Goal: Book appointment/travel/reservation

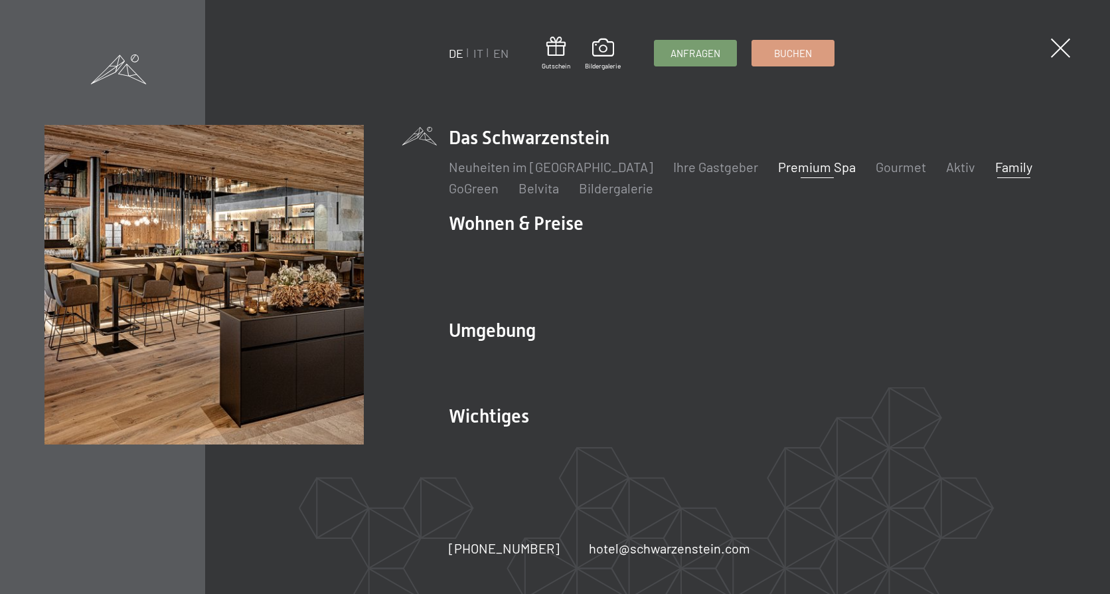
click at [778, 175] on link "Premium Spa" at bounding box center [817, 167] width 78 height 16
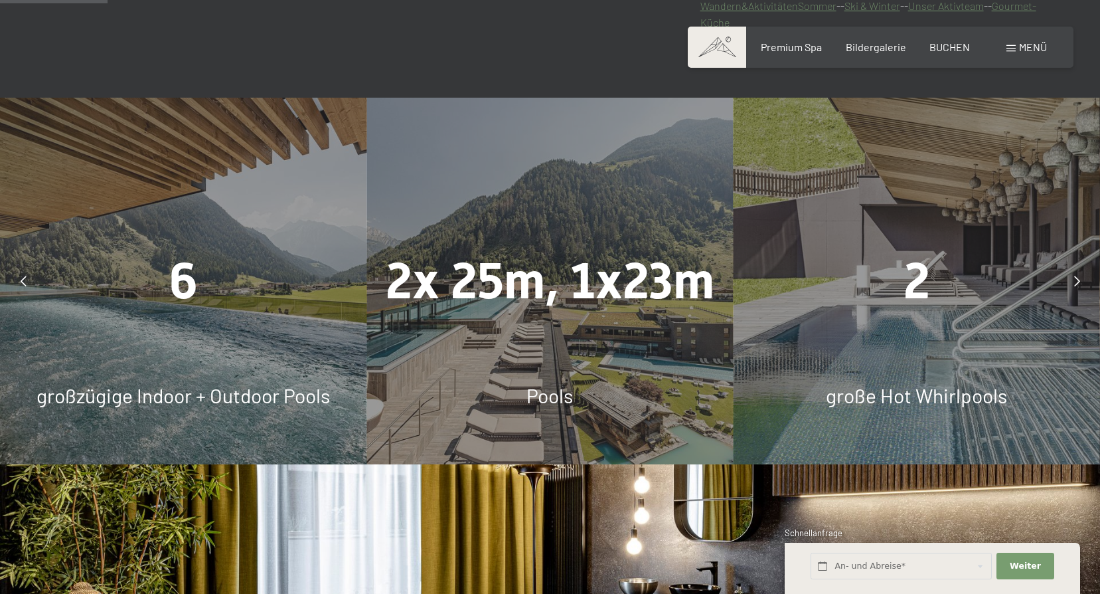
scroll to position [929, 0]
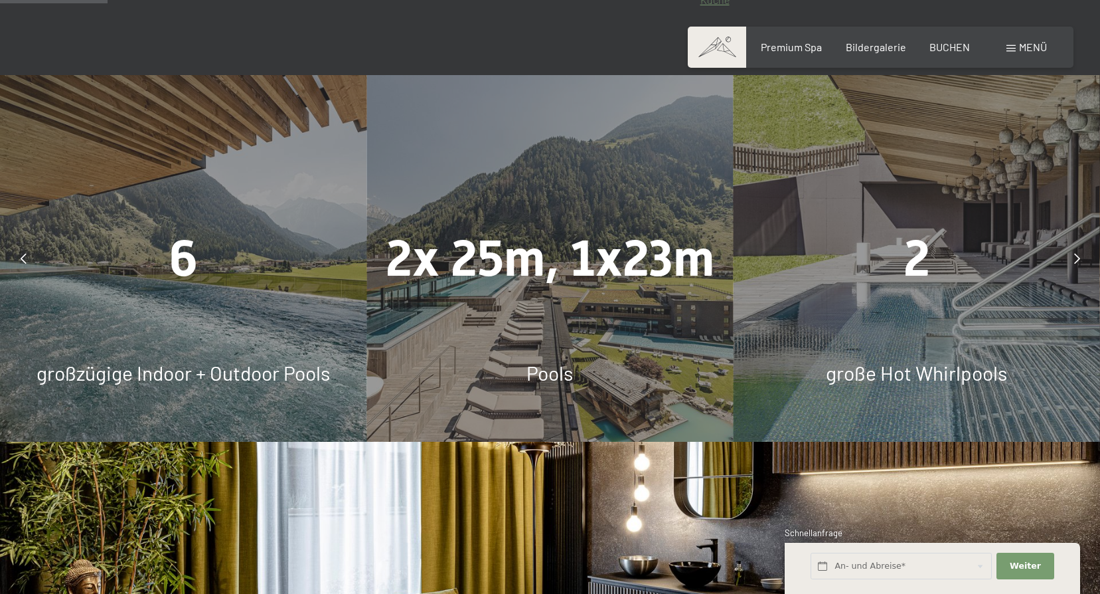
click at [550, 374] on span "Pools" at bounding box center [549, 372] width 46 height 24
click at [530, 289] on div "2x 25m, 1x23m" at bounding box center [549, 258] width 366 height 70
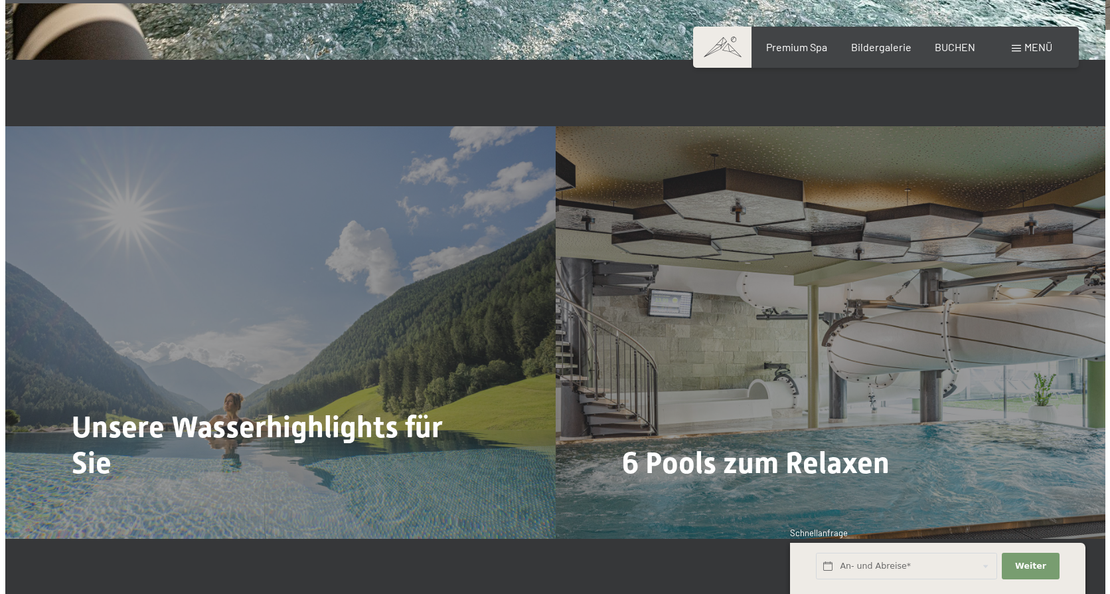
scroll to position [3253, 0]
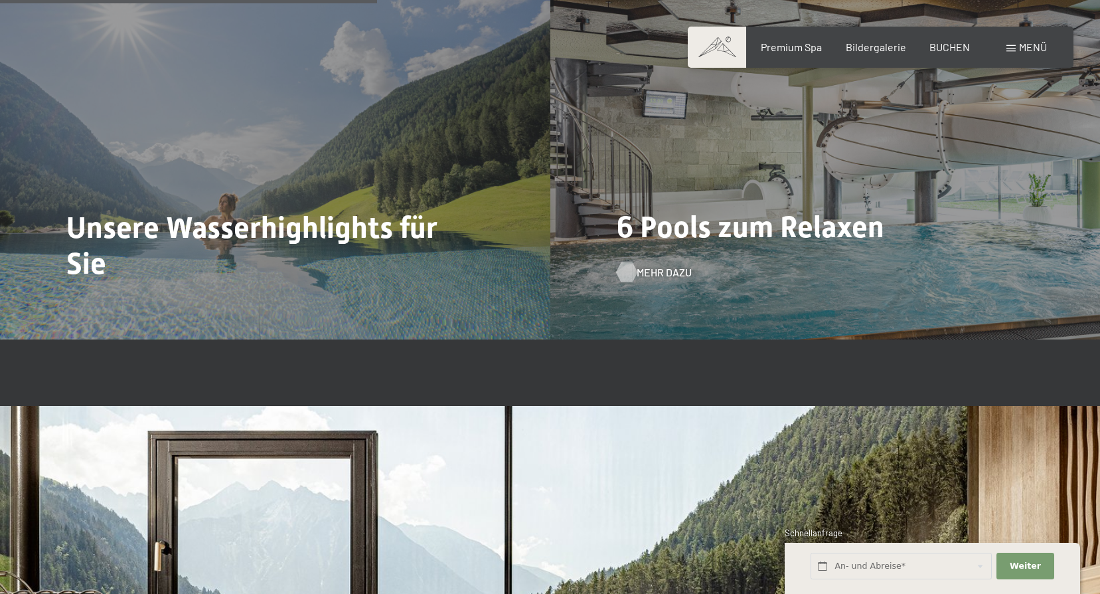
click at [654, 275] on span "Mehr dazu" at bounding box center [664, 272] width 55 height 15
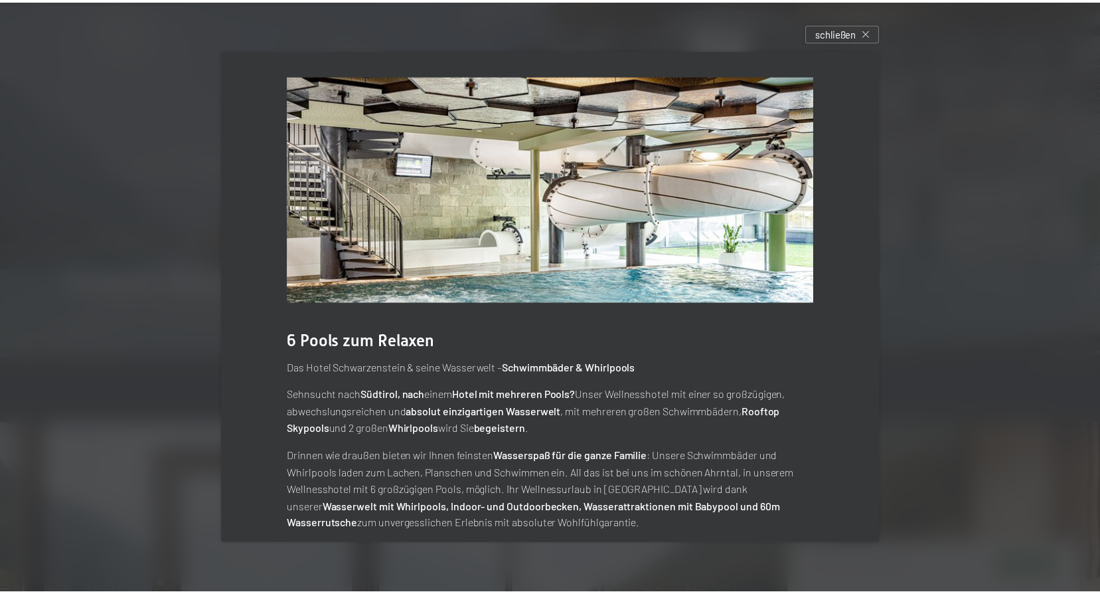
scroll to position [0, 0]
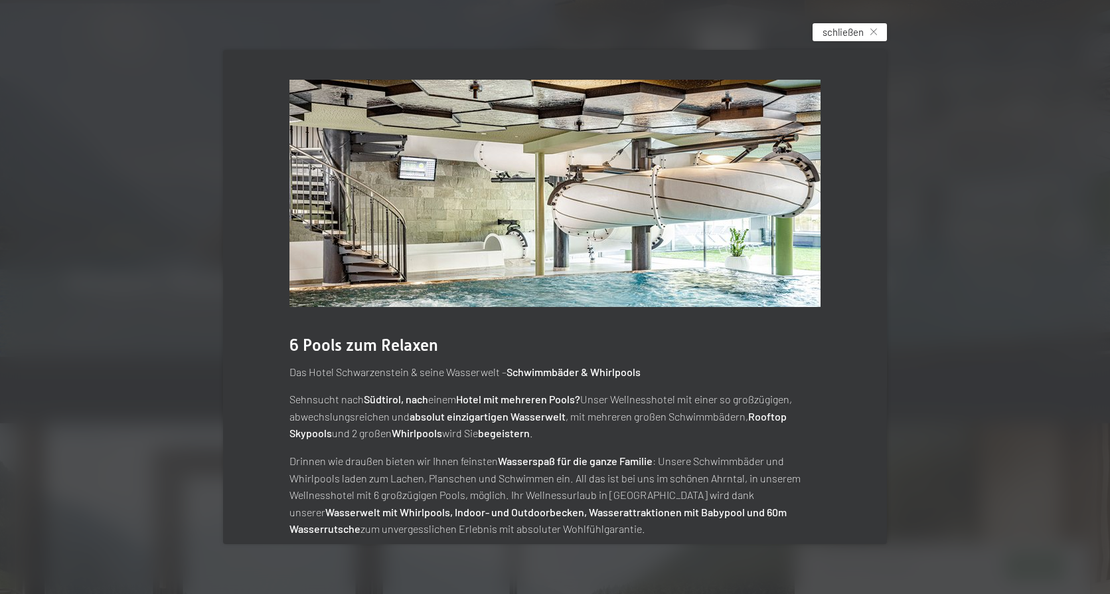
click at [827, 28] on span "schließen" at bounding box center [843, 32] width 41 height 14
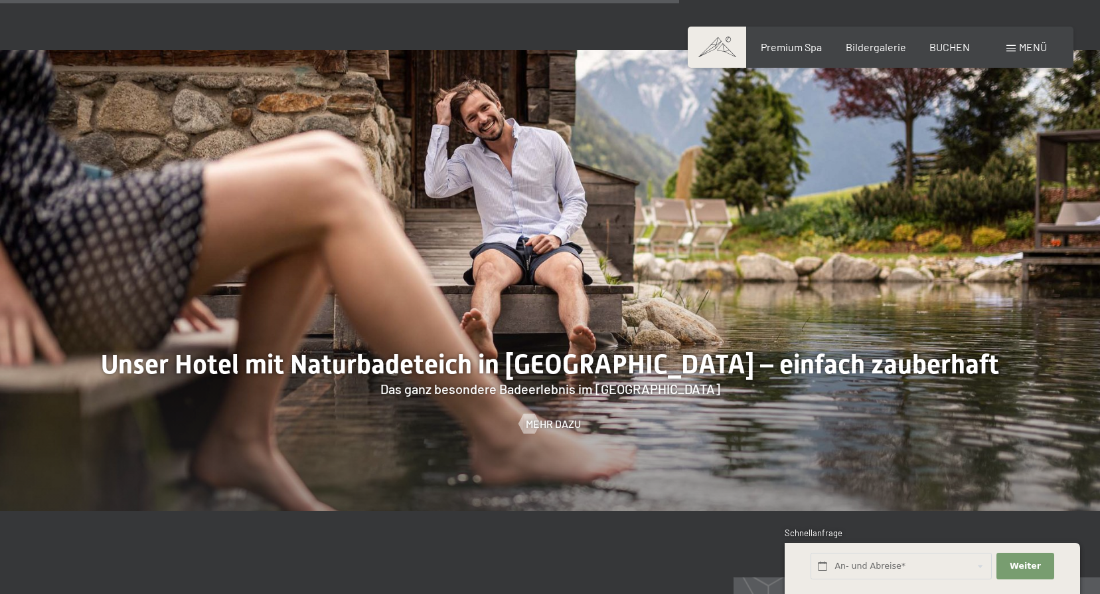
scroll to position [5112, 0]
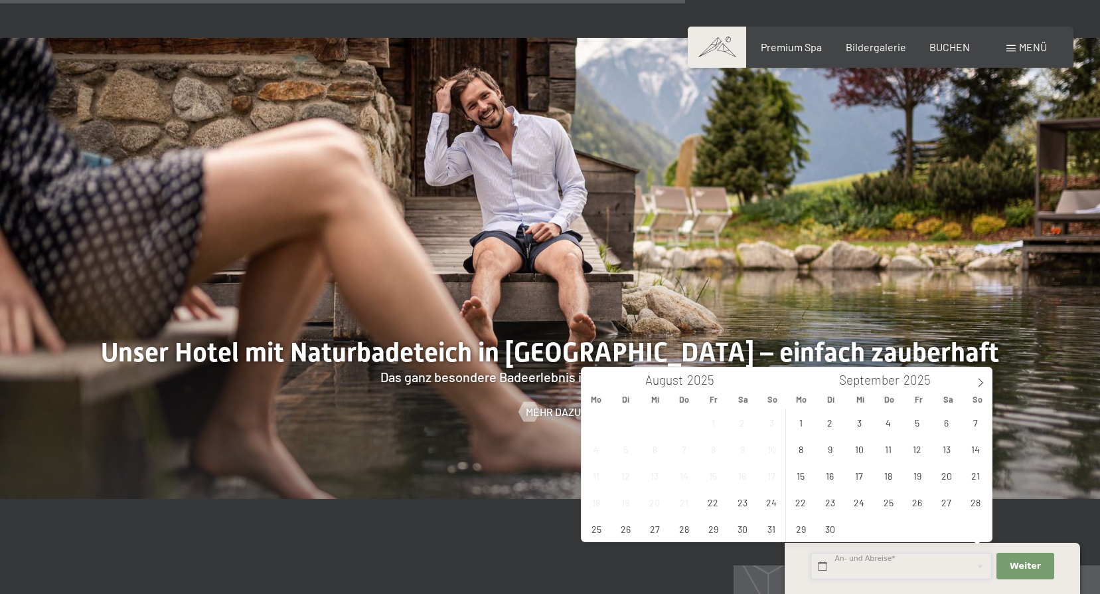
click at [961, 565] on input "text" at bounding box center [901, 565] width 181 height 27
click at [661, 527] on span "27" at bounding box center [655, 528] width 26 height 26
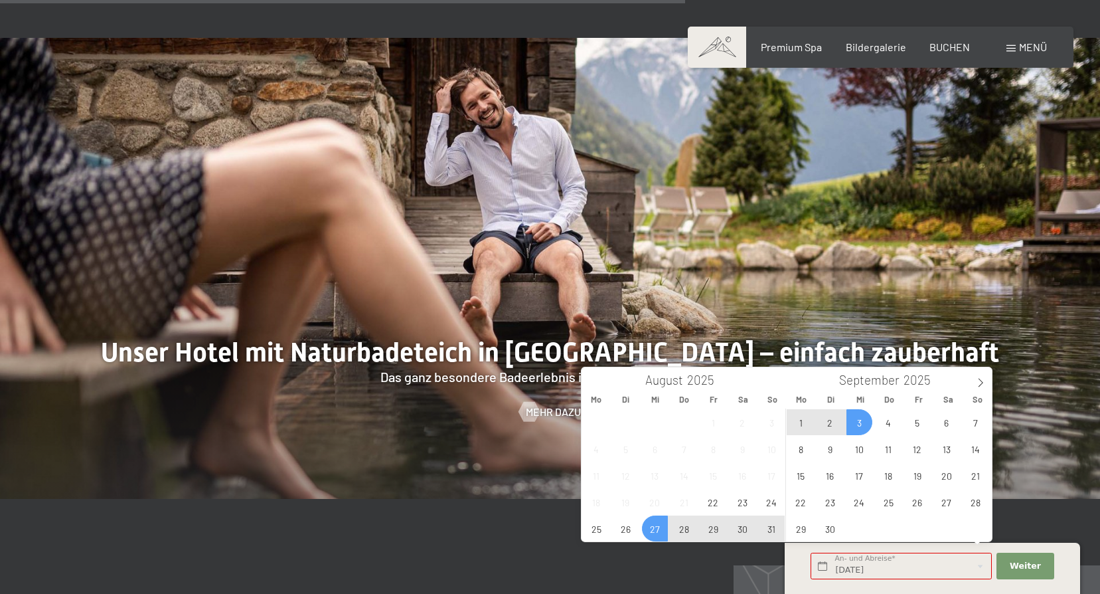
click at [863, 422] on span "3" at bounding box center [859, 422] width 26 height 26
type input "Mi. 27.08.2025 - Mi. 03.09.2025"
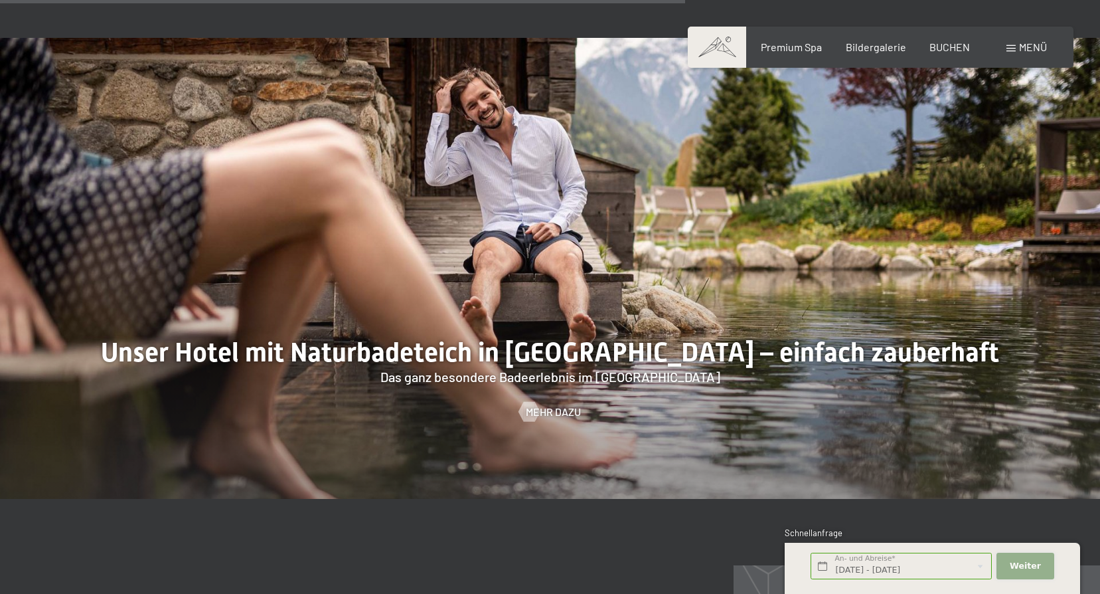
click at [1012, 564] on span "Weiter" at bounding box center [1025, 566] width 31 height 12
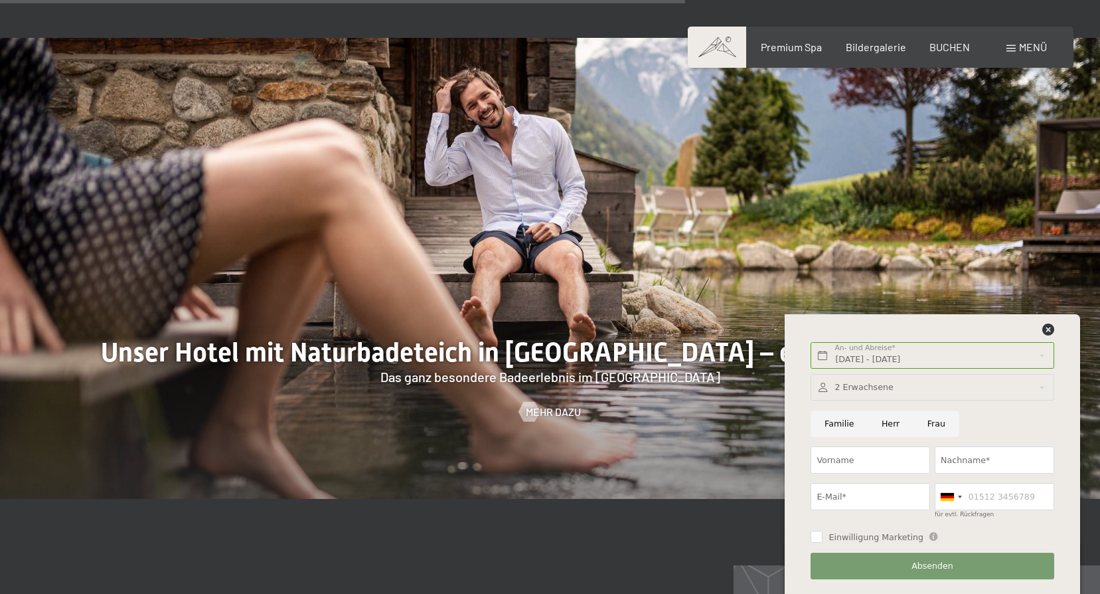
click at [851, 385] on div at bounding box center [932, 387] width 243 height 27
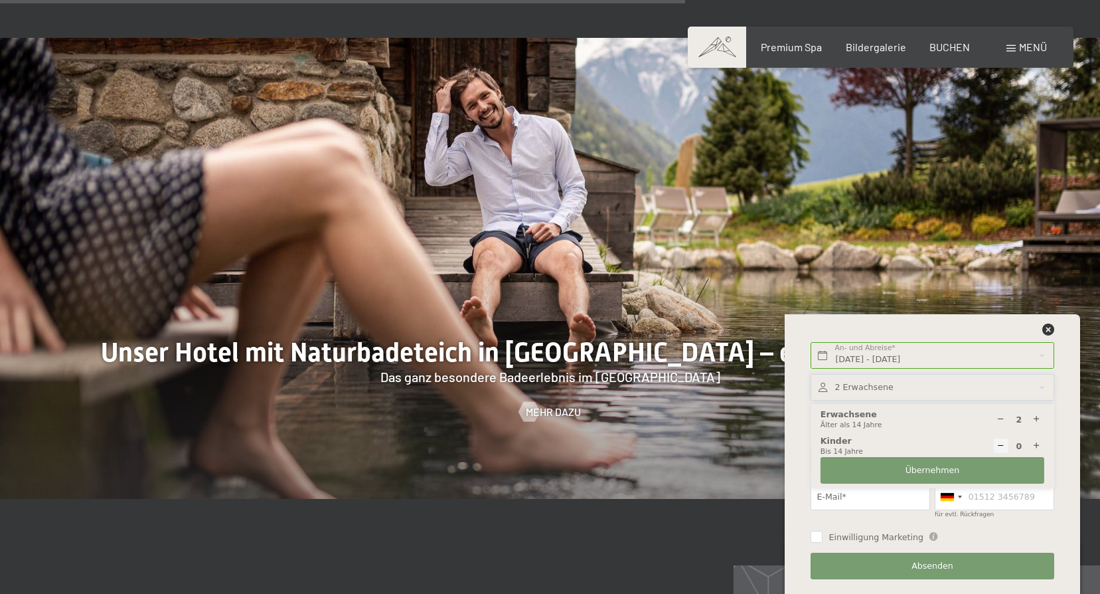
click at [1034, 445] on icon at bounding box center [1036, 445] width 9 height 9
type input "1"
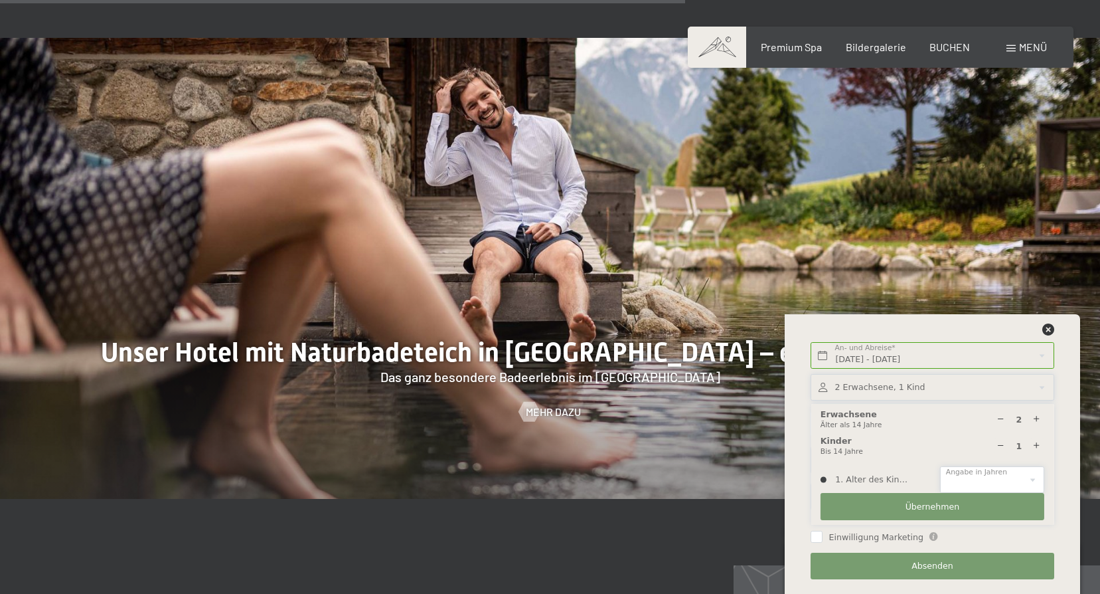
click at [969, 476] on select "0 1 2 3 4 5 6 7 8 9 10 11 12 13 14" at bounding box center [992, 479] width 104 height 27
select select "6"
click at [940, 466] on select "0 1 2 3 4 5 6 7 8 9 10 11 12 13 14" at bounding box center [992, 479] width 104 height 27
click at [906, 508] on button "Übernehmen" at bounding box center [933, 506] width 224 height 27
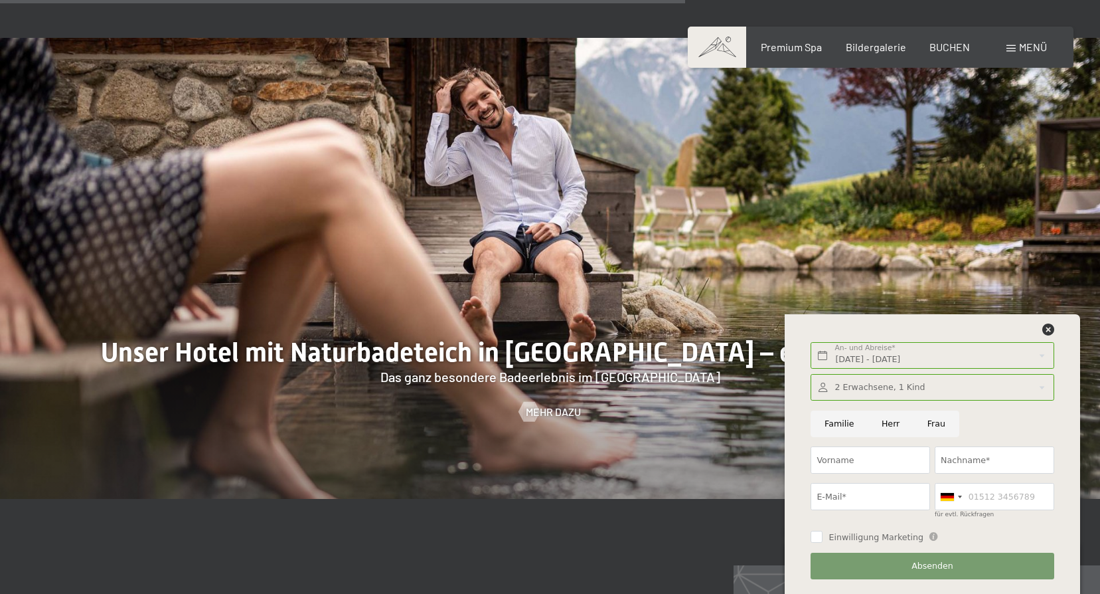
click at [829, 427] on input "Familie" at bounding box center [839, 423] width 57 height 27
radio input "true"
click at [838, 462] on input "Vorname" at bounding box center [870, 459] width 119 height 27
type input "Viktoria"
click at [988, 458] on input "Nachname*" at bounding box center [994, 459] width 119 height 27
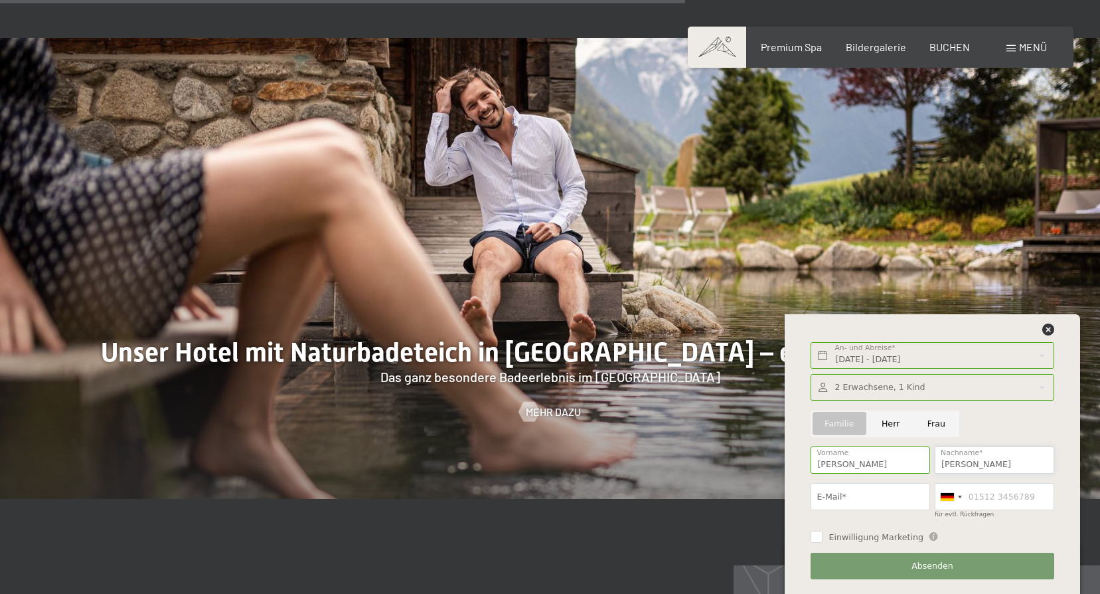
type input "Hechenberger"
click at [844, 491] on input "E-Mail*" at bounding box center [870, 496] width 119 height 27
type input "viktoria.hechenberger@gmx.at"
type input "06645806976"
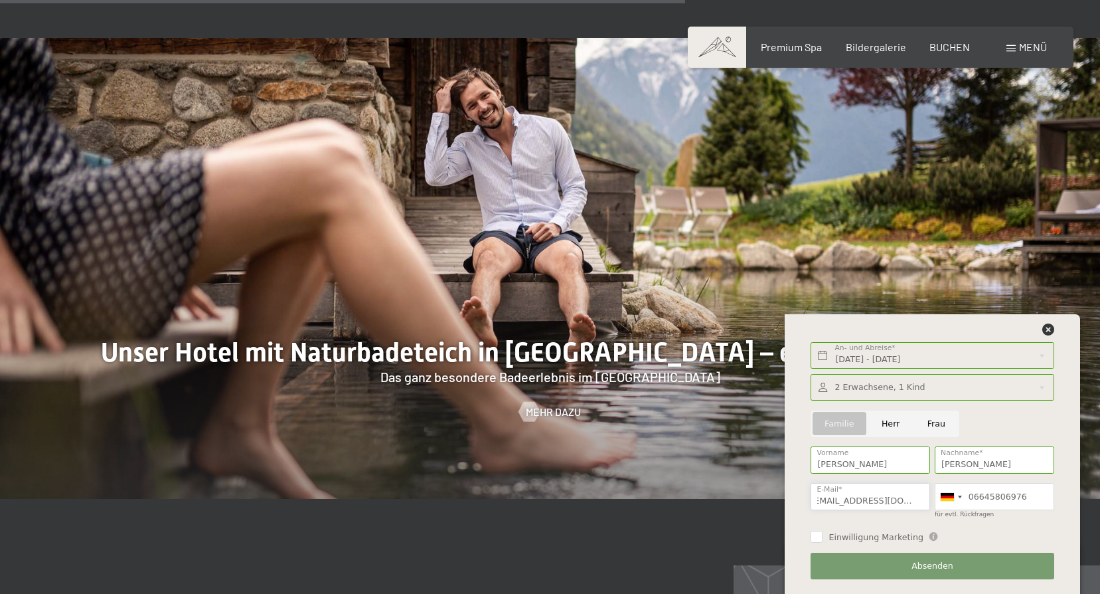
scroll to position [0, 0]
type input "viktoria.hechenberger@gmx.at"
click at [945, 483] on input "06645806976" at bounding box center [994, 496] width 119 height 27
click at [963, 495] on div at bounding box center [950, 496] width 31 height 26
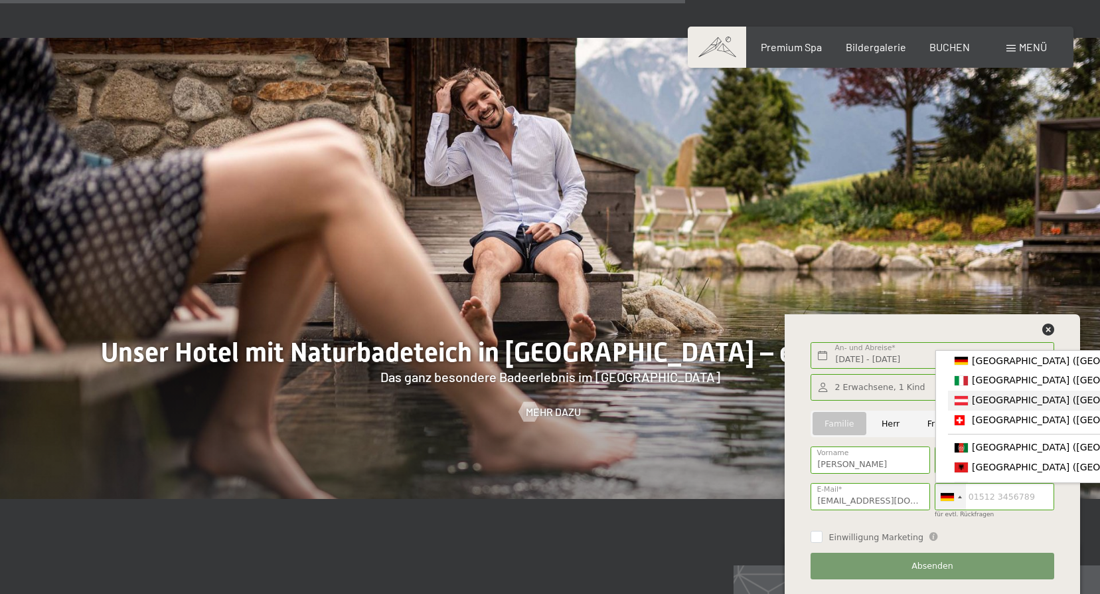
click at [976, 404] on span "Austria (Österreich)" at bounding box center [1075, 399] width 206 height 11
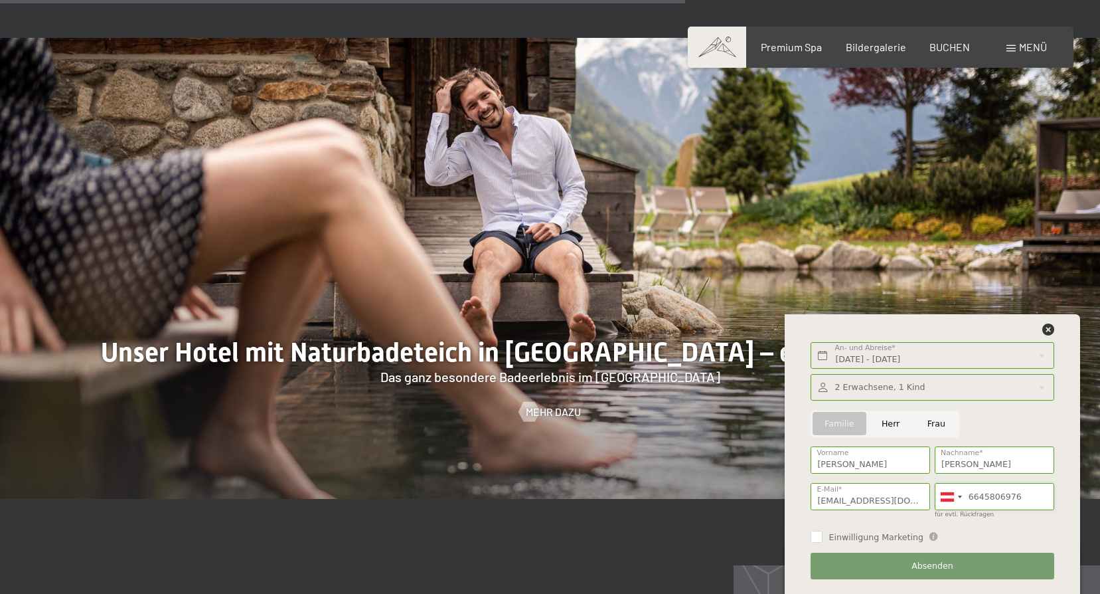
type input "6645806976"
click at [691, 529] on section "Unser Hotel mit Naturbadeteich in Südtirol – einfach zauberhaft Das ganz besond…" at bounding box center [550, 268] width 1100 height 594
click at [838, 500] on input "viktoria.hechenberger@gmx.at" at bounding box center [870, 496] width 119 height 27
click at [813, 534] on input "Einwilligung Marketing" at bounding box center [817, 536] width 12 height 12
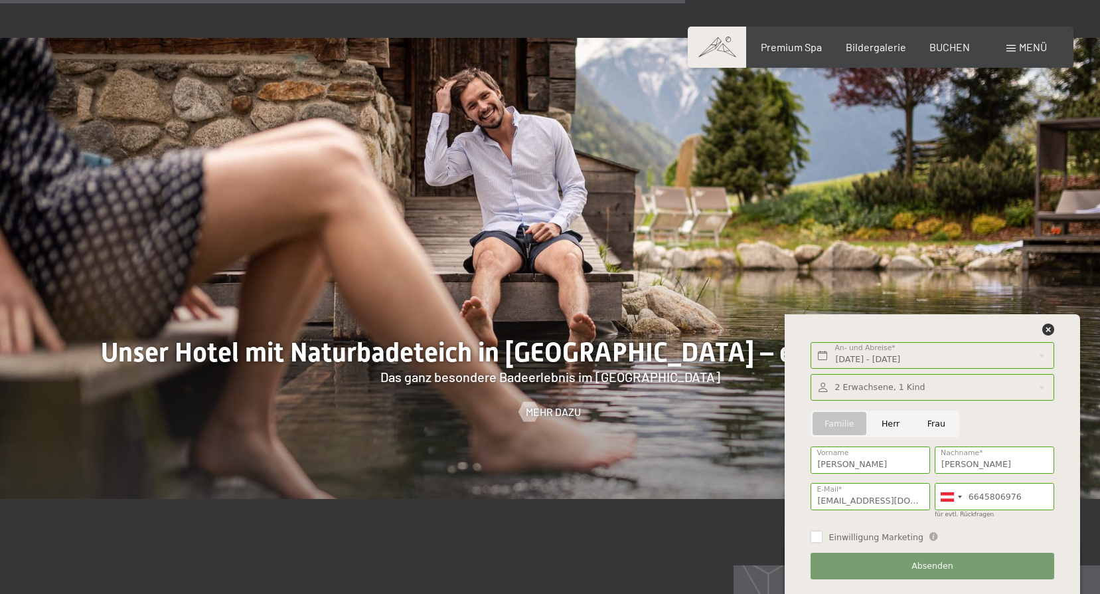
checkbox input "false"
click at [914, 567] on span "Absenden" at bounding box center [933, 566] width 42 height 12
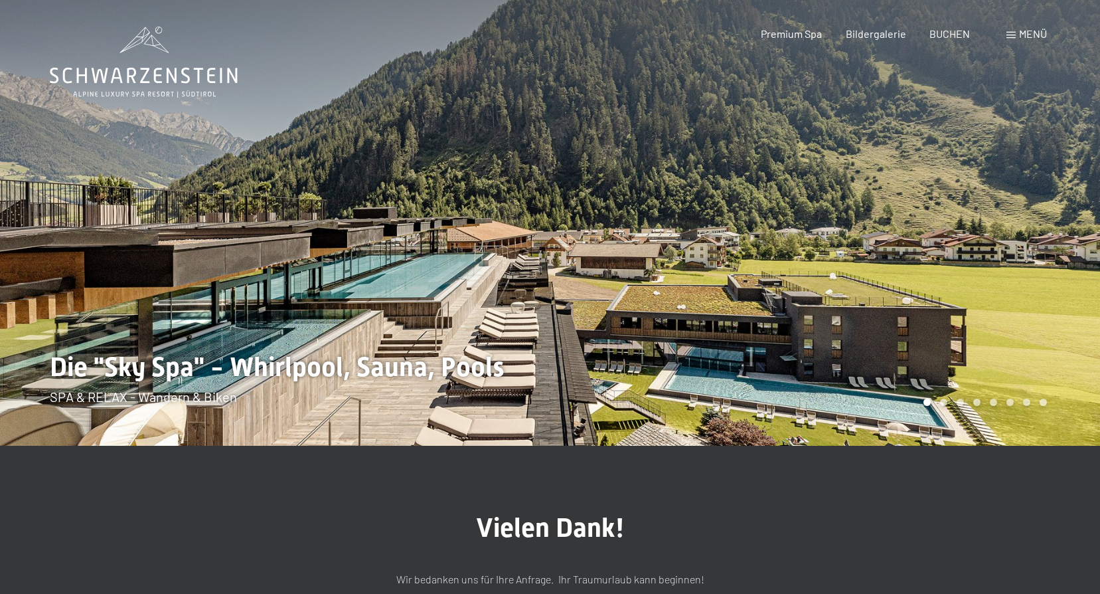
click at [1023, 29] on span "Menü" at bounding box center [1033, 33] width 28 height 13
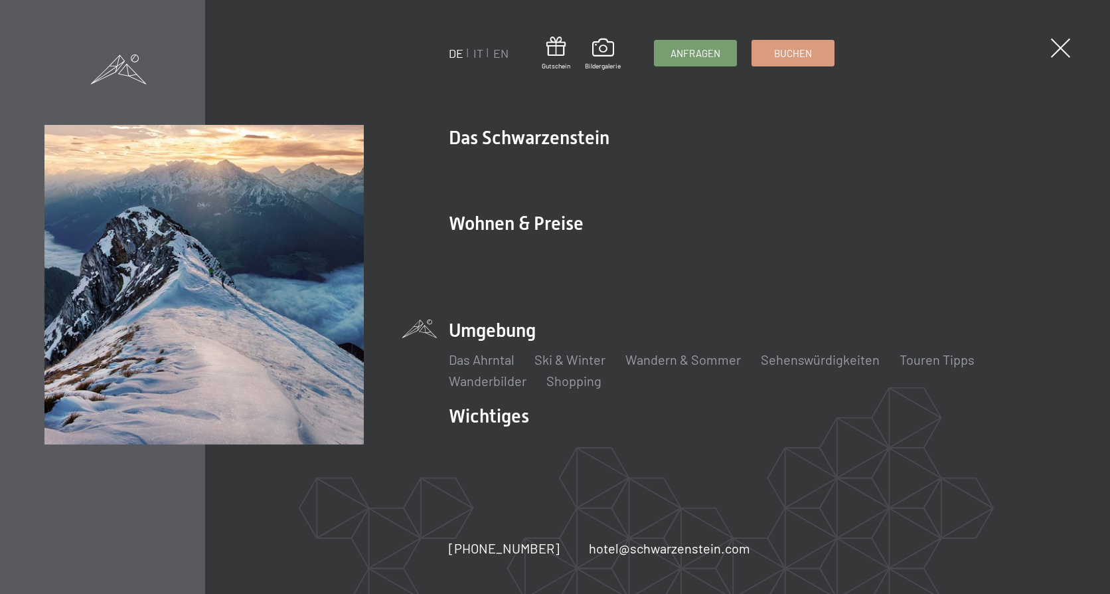
click at [472, 321] on li "Umgebung Das Ahrntal Ski & Winter Skifahren Skischule Wandern & Sommer Wandern …" at bounding box center [757, 353] width 617 height 72
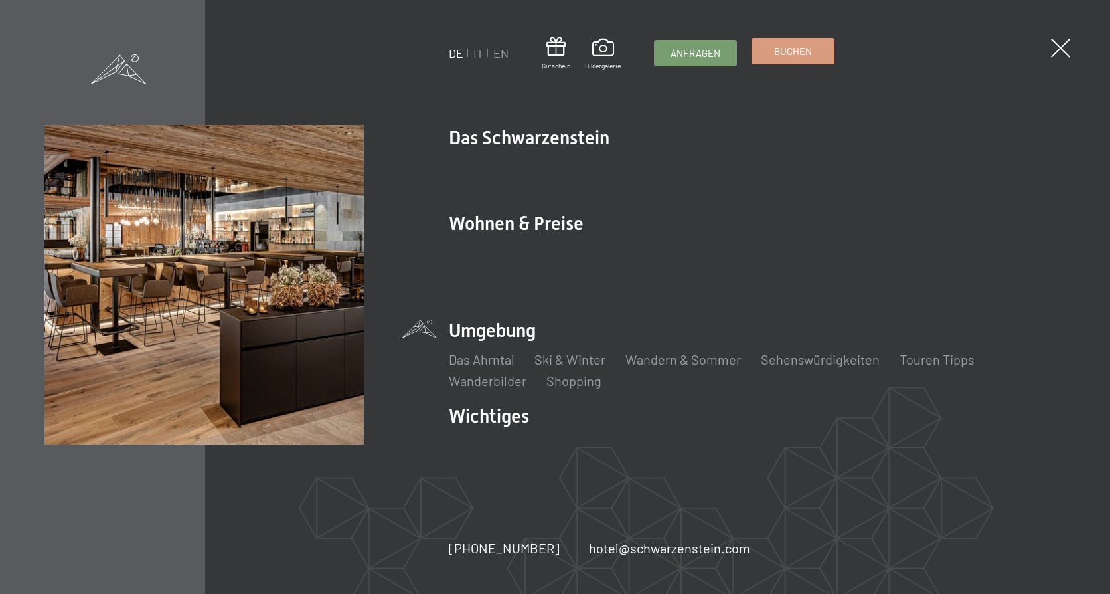
click at [785, 53] on span "Buchen" at bounding box center [793, 51] width 38 height 14
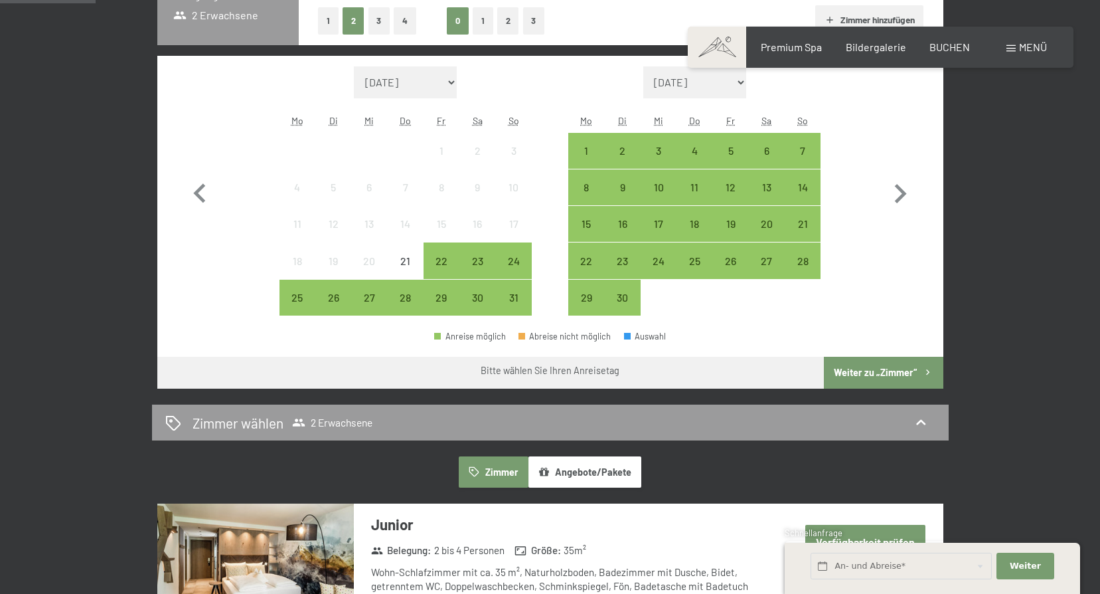
scroll to position [266, 0]
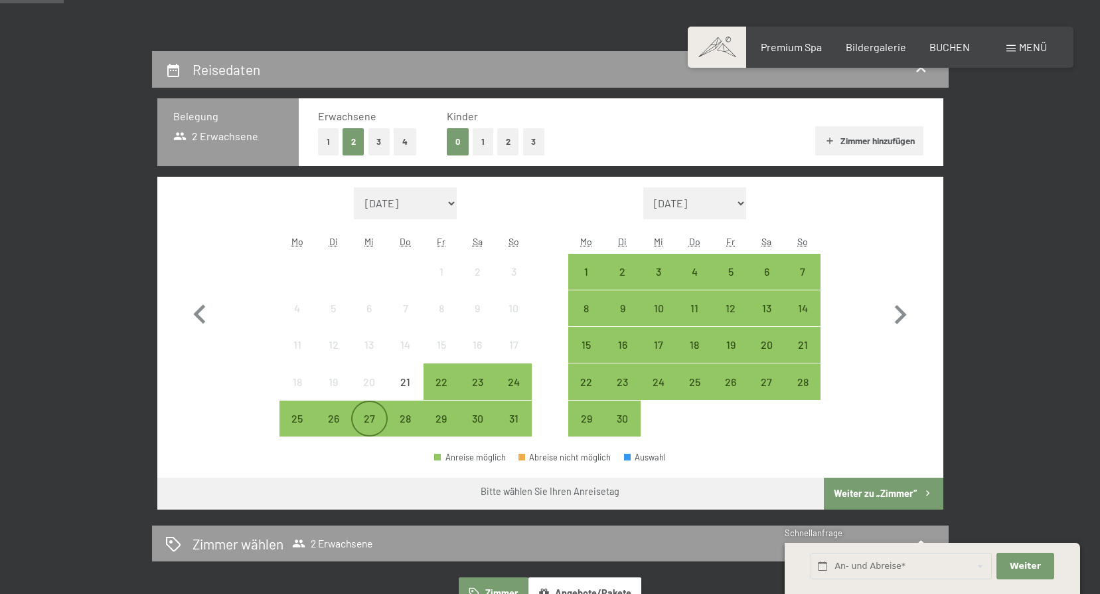
click at [377, 413] on div "27" at bounding box center [369, 429] width 33 height 33
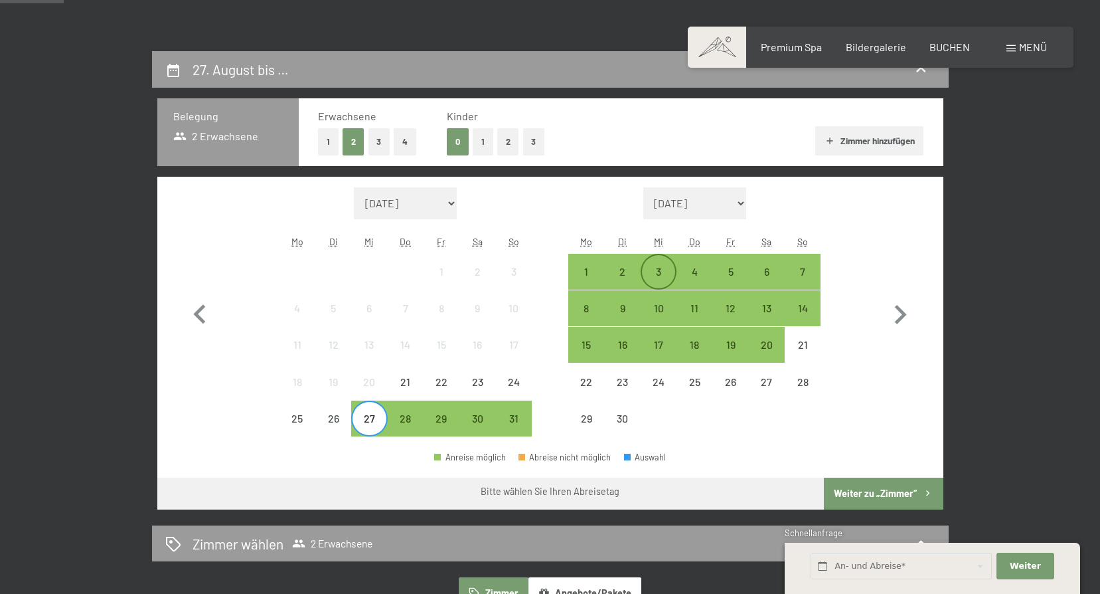
click at [654, 279] on div "3" at bounding box center [658, 282] width 33 height 33
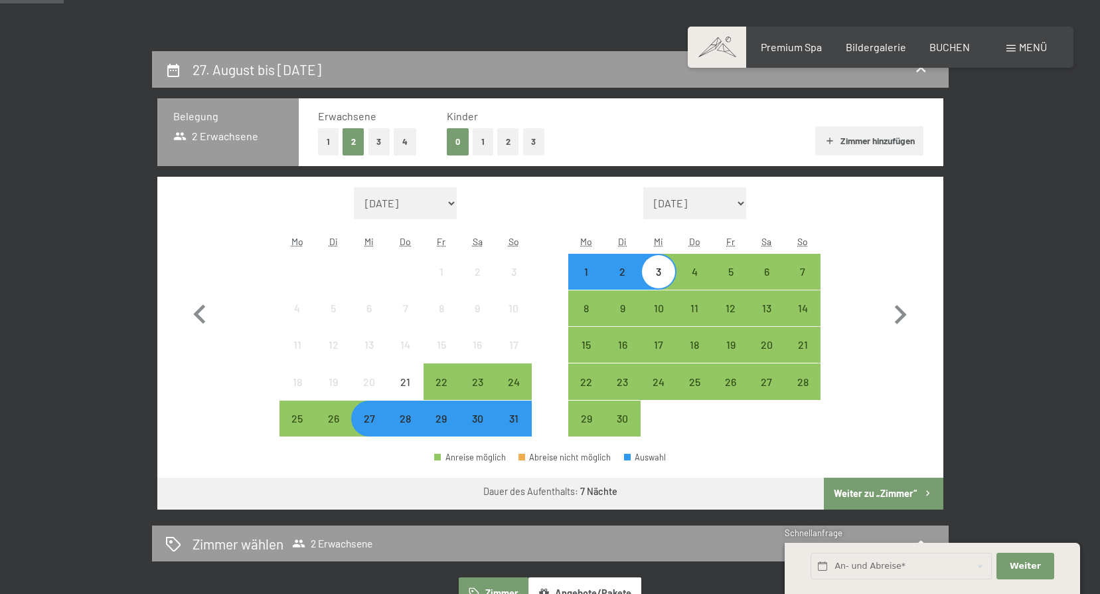
click at [878, 489] on button "Weiter zu „Zimmer“" at bounding box center [883, 493] width 119 height 32
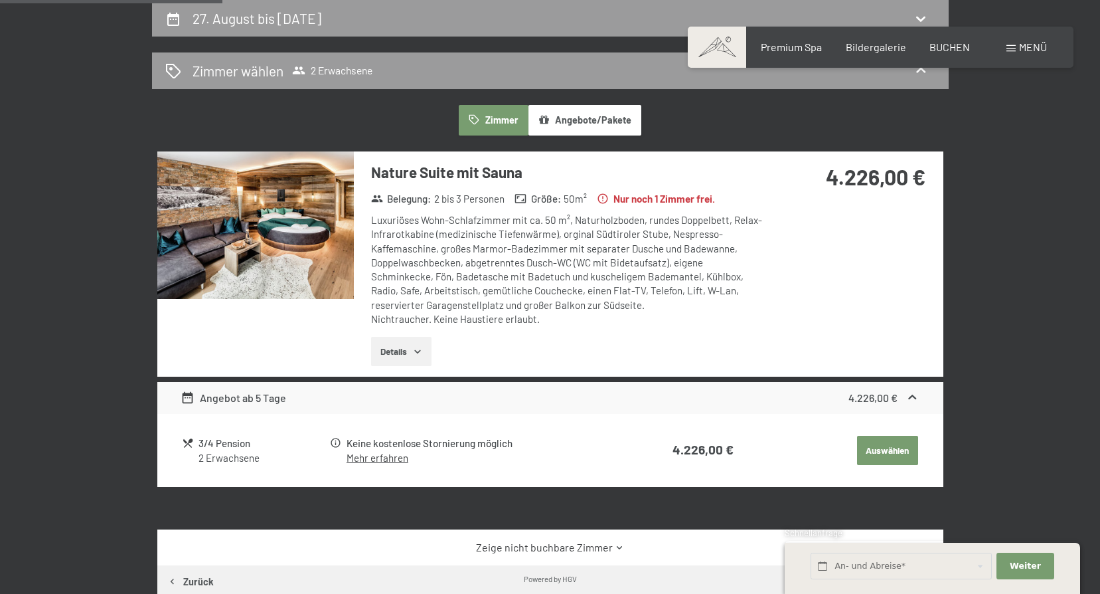
scroll to position [0, 0]
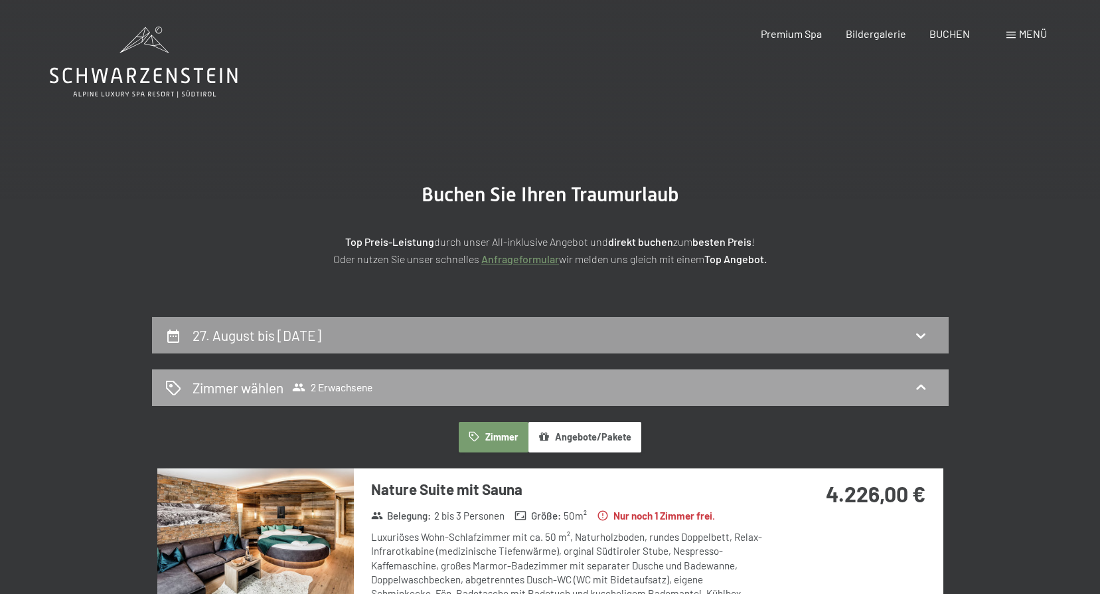
click at [384, 386] on div "Zimmer wählen 2 Erwachsene" at bounding box center [550, 387] width 770 height 19
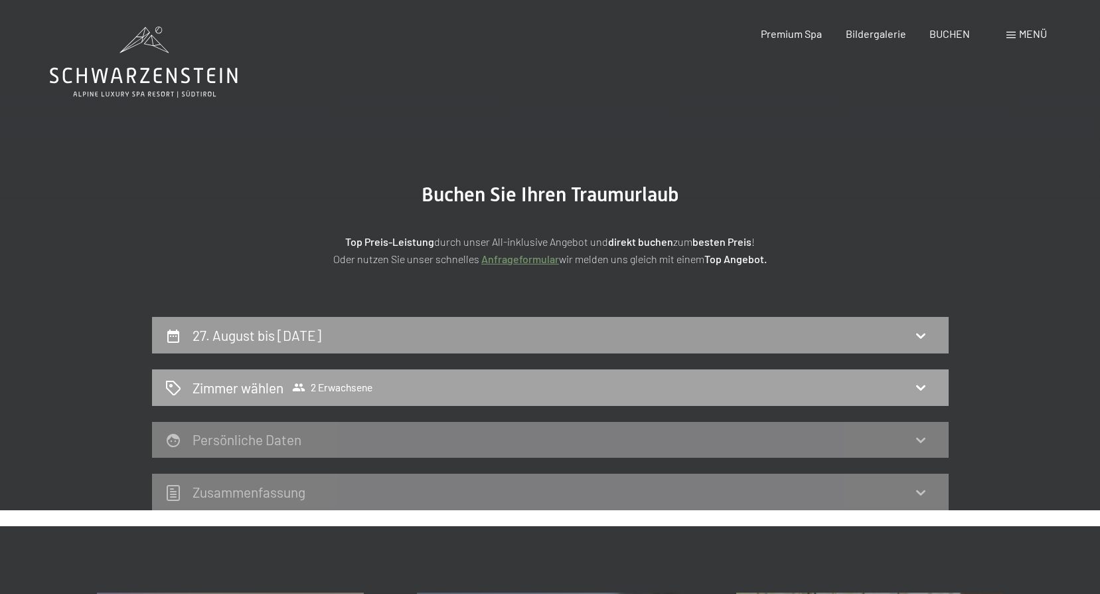
click at [384, 386] on div "Zimmer wählen 2 Erwachsene" at bounding box center [550, 387] width 770 height 19
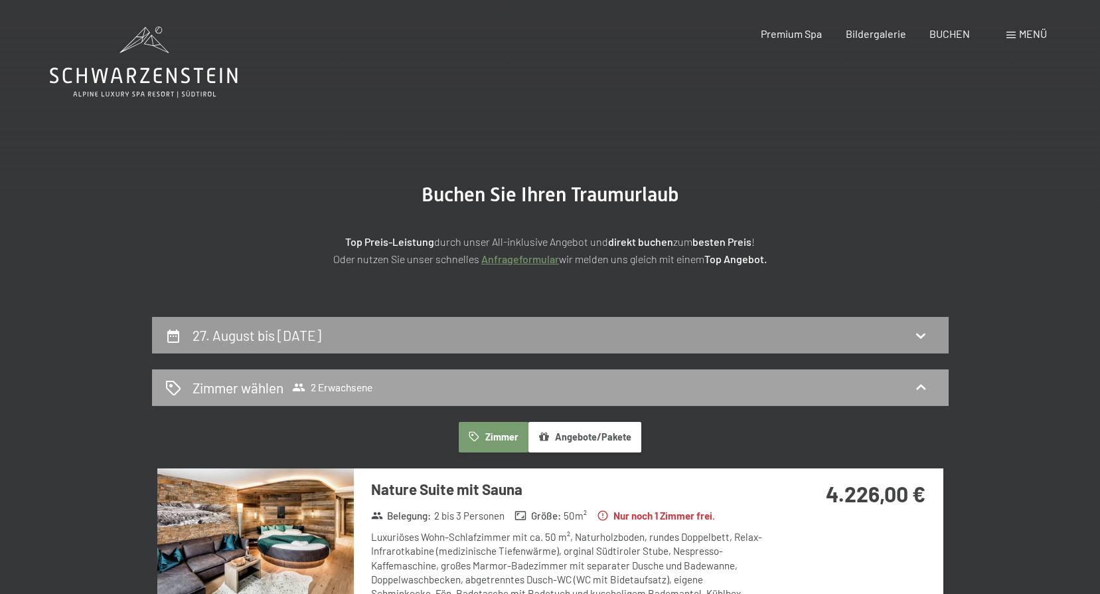
click at [917, 384] on icon at bounding box center [921, 387] width 16 height 16
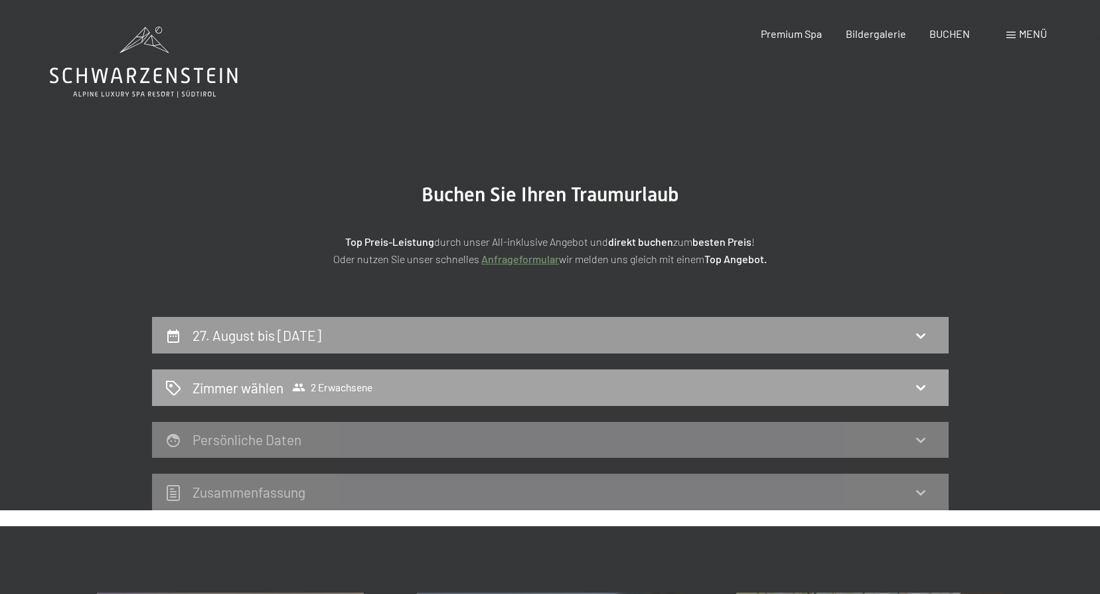
click at [345, 376] on div "Zimmer wählen 2 Erwachsene" at bounding box center [550, 387] width 797 height 37
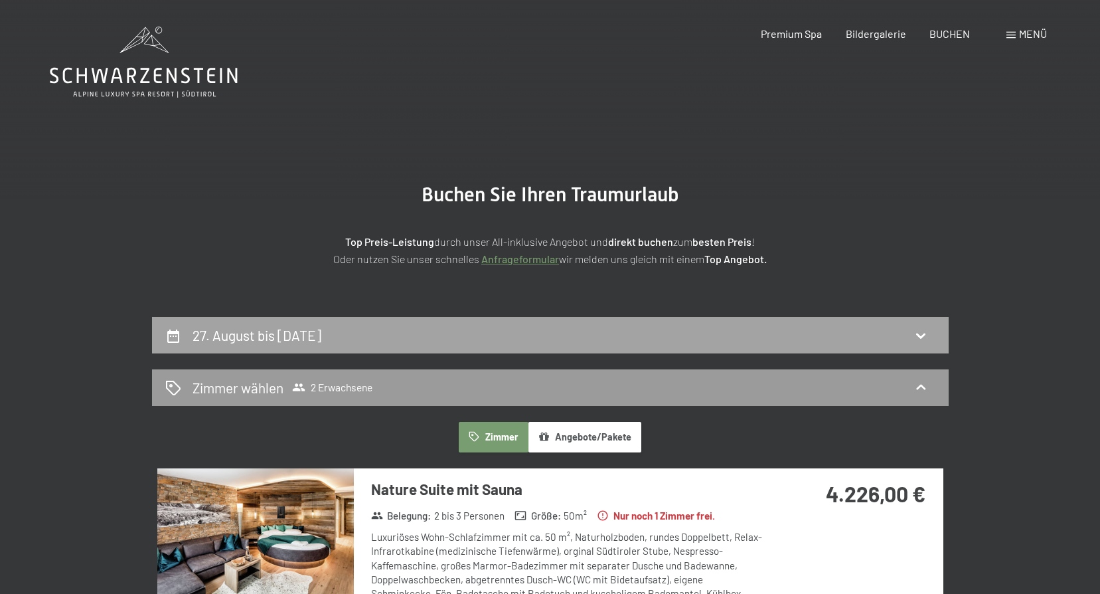
click at [201, 334] on h2 "27. August bis 3. September 2025" at bounding box center [257, 335] width 129 height 17
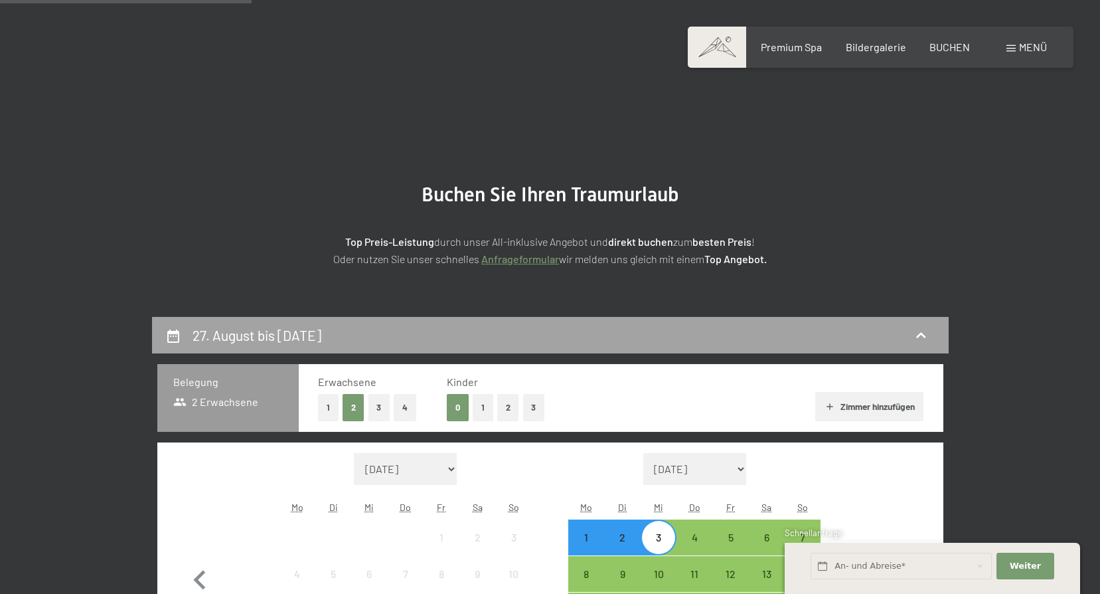
scroll to position [317, 0]
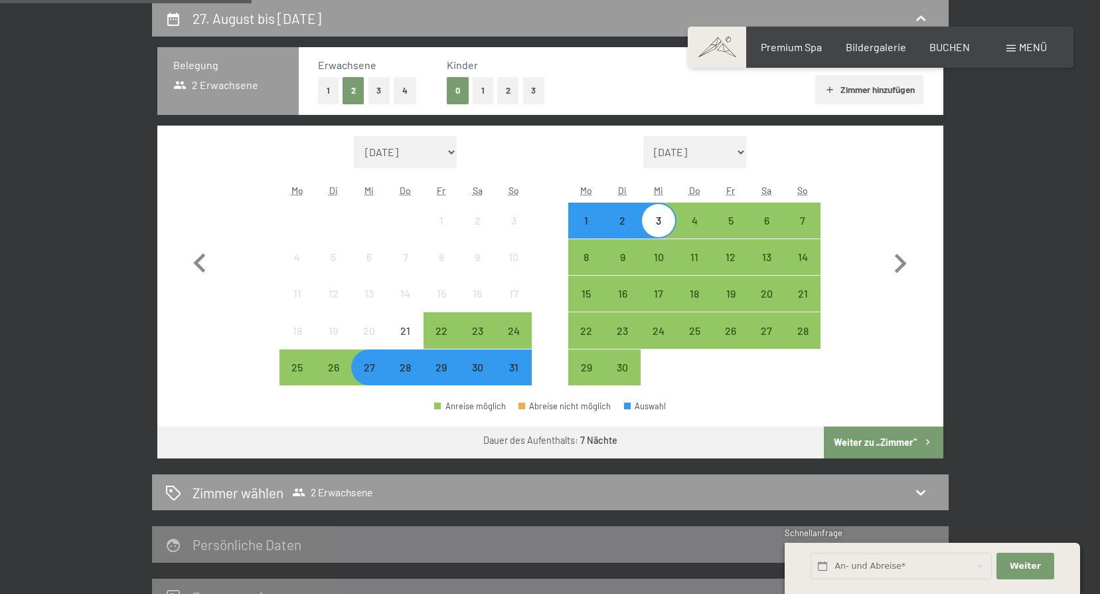
click at [485, 92] on button "1" at bounding box center [483, 90] width 21 height 27
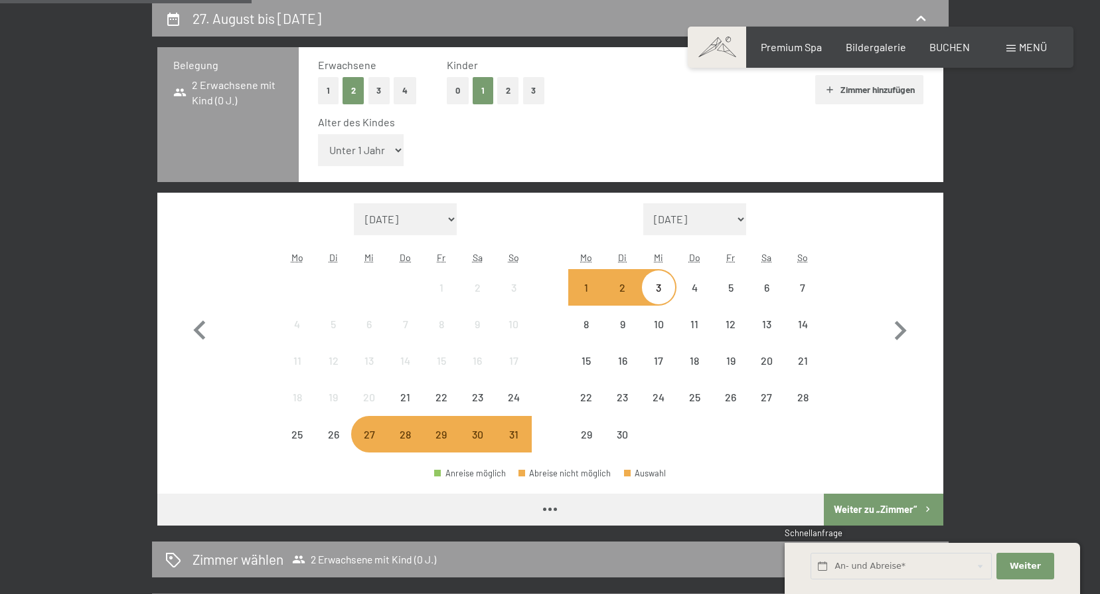
click at [355, 161] on select "Unter 1 Jahr 1 Jahr 2 Jahre 3 Jahre 4 Jahre 5 Jahre 6 Jahre 7 Jahre 8 Jahre 9 J…" at bounding box center [361, 150] width 86 height 32
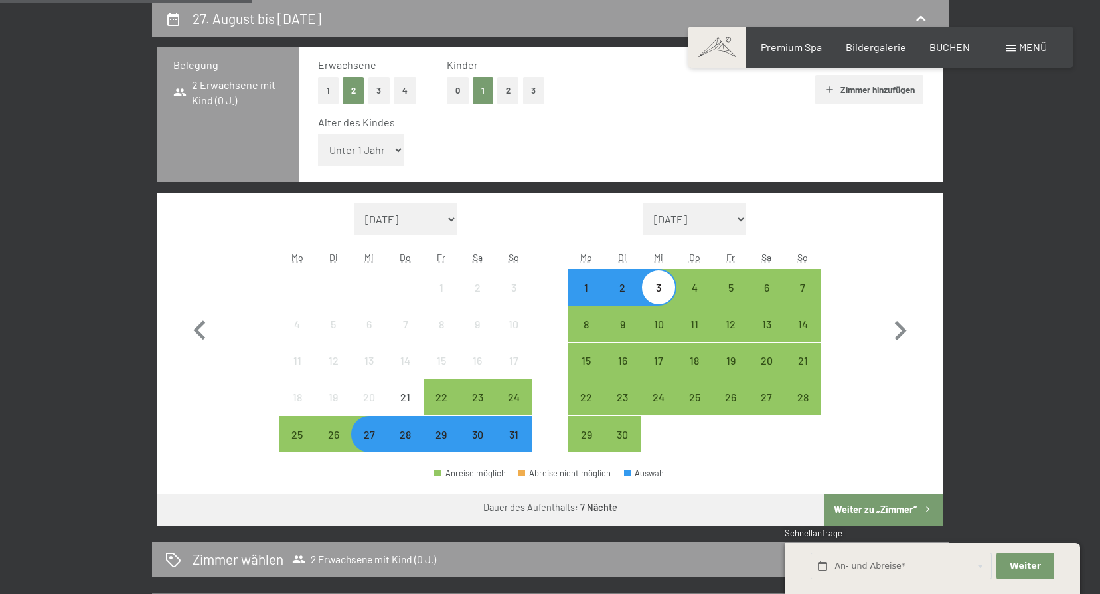
select select "6"
click at [318, 134] on select "Unter 1 Jahr 1 Jahr 2 Jahre 3 Jahre 4 Jahre 5 Jahre 6 Jahre 7 Jahre 8 Jahre 9 J…" at bounding box center [361, 150] width 86 height 32
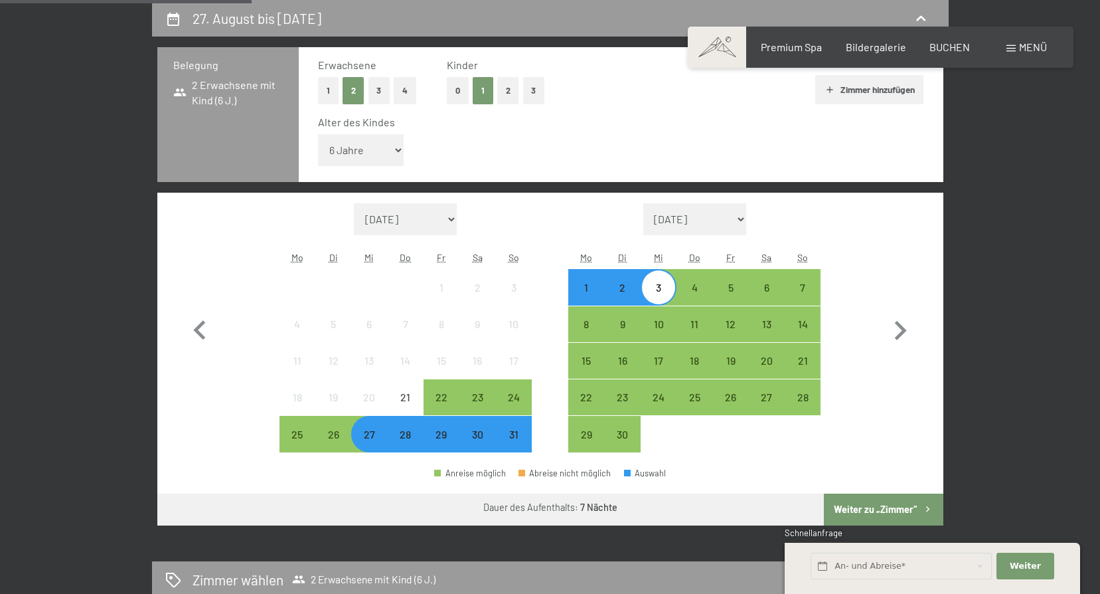
click at [884, 497] on button "Weiter zu „Zimmer“" at bounding box center [883, 509] width 119 height 32
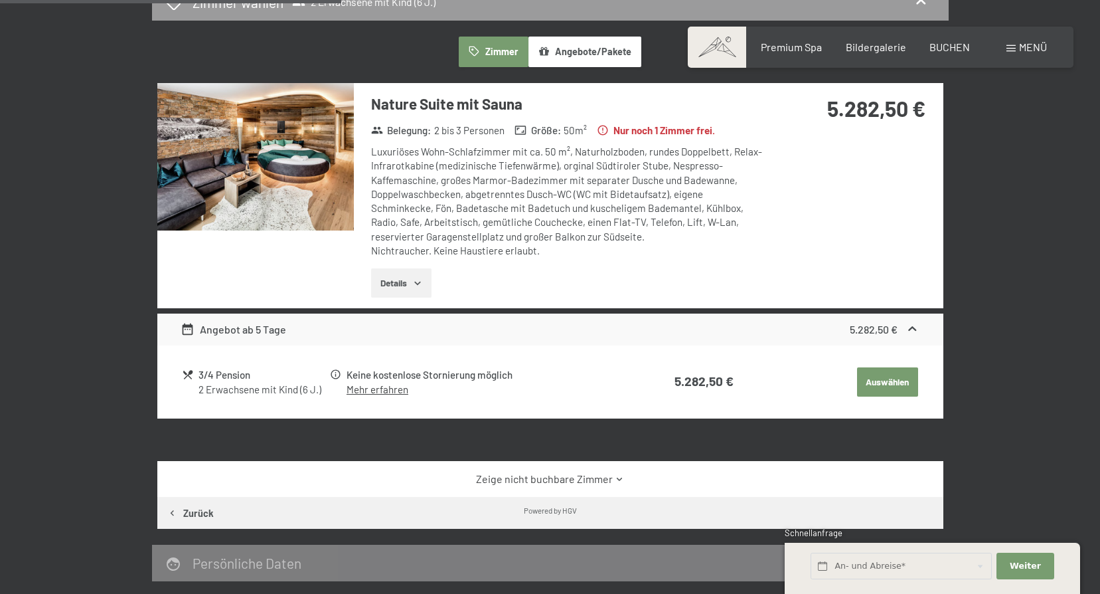
scroll to position [449, 0]
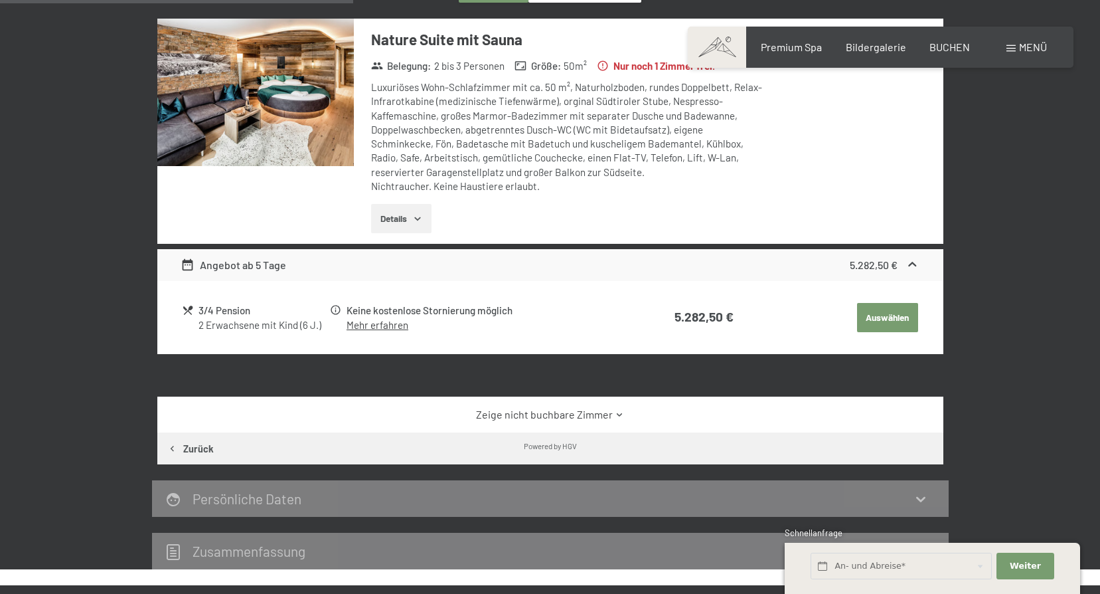
click at [618, 420] on link "Zeige nicht buchbare Zimmer" at bounding box center [550, 414] width 739 height 15
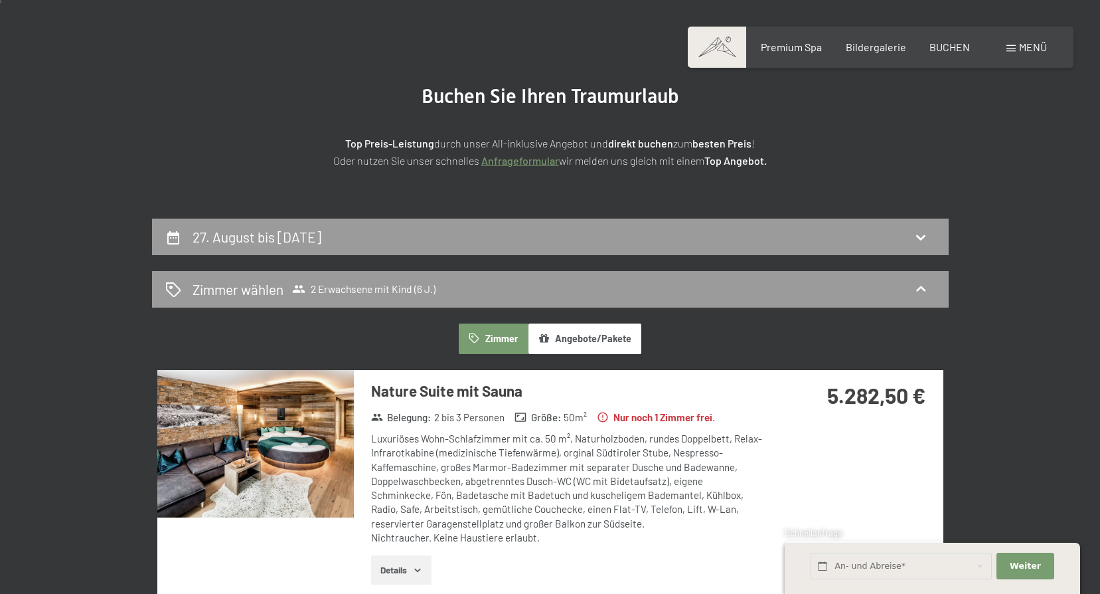
scroll to position [0, 0]
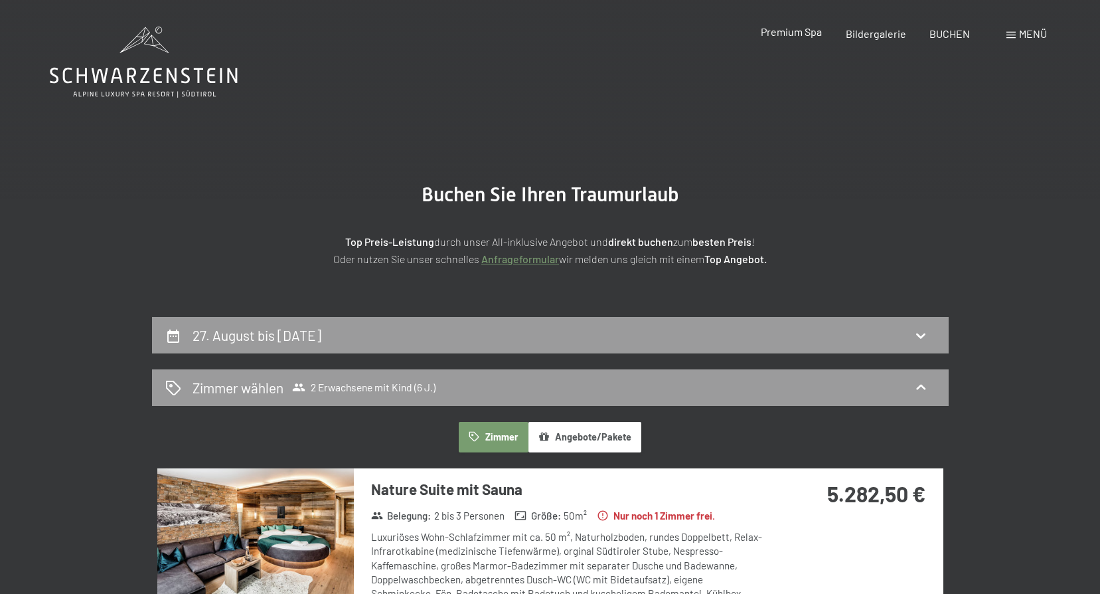
click at [800, 33] on span "Premium Spa" at bounding box center [791, 31] width 61 height 13
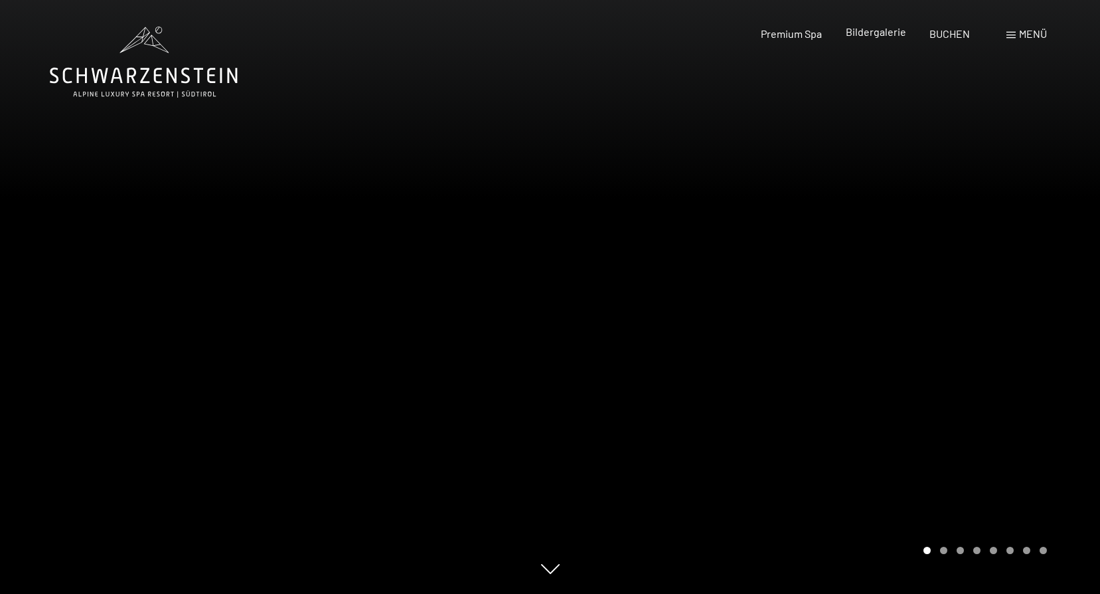
click at [874, 31] on span "Bildergalerie" at bounding box center [876, 31] width 60 height 13
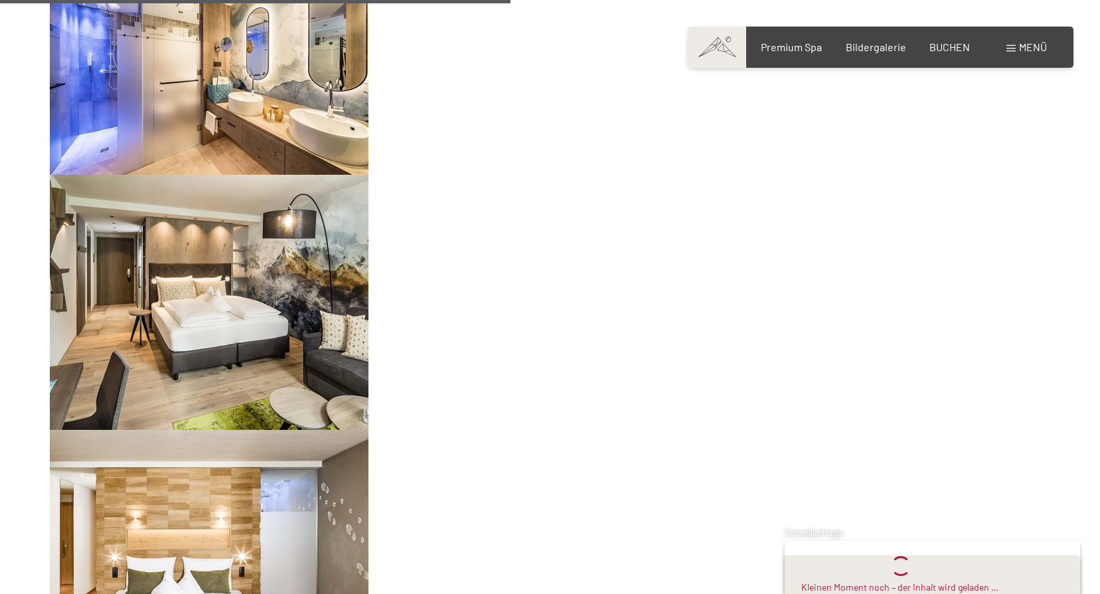
scroll to position [1062, 0]
